Goal: Task Accomplishment & Management: Manage account settings

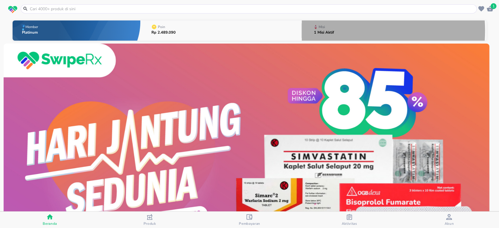
click at [340, 31] on button "Misi 1 Misi Aktif" at bounding box center [394, 30] width 185 height 23
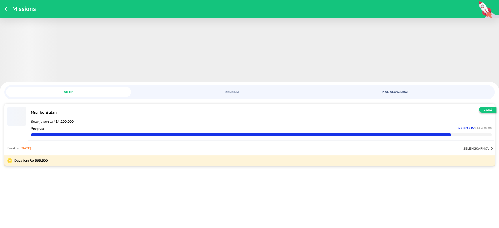
click at [7, 9] on icon "button" at bounding box center [7, 9] width 5 height 5
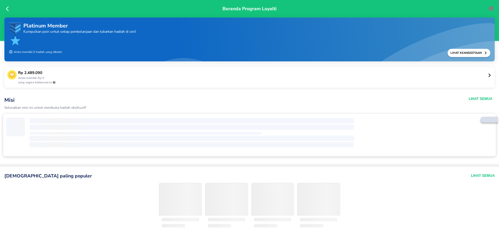
click at [7, 7] on icon at bounding box center [9, 9] width 6 height 6
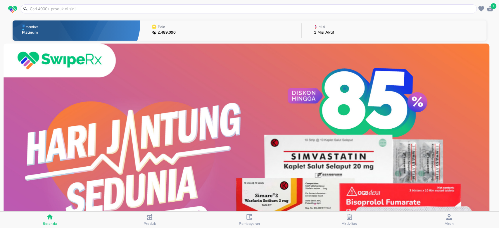
click at [347, 219] on icon "button" at bounding box center [350, 217] width 6 height 6
